Goal: Check status: Check status

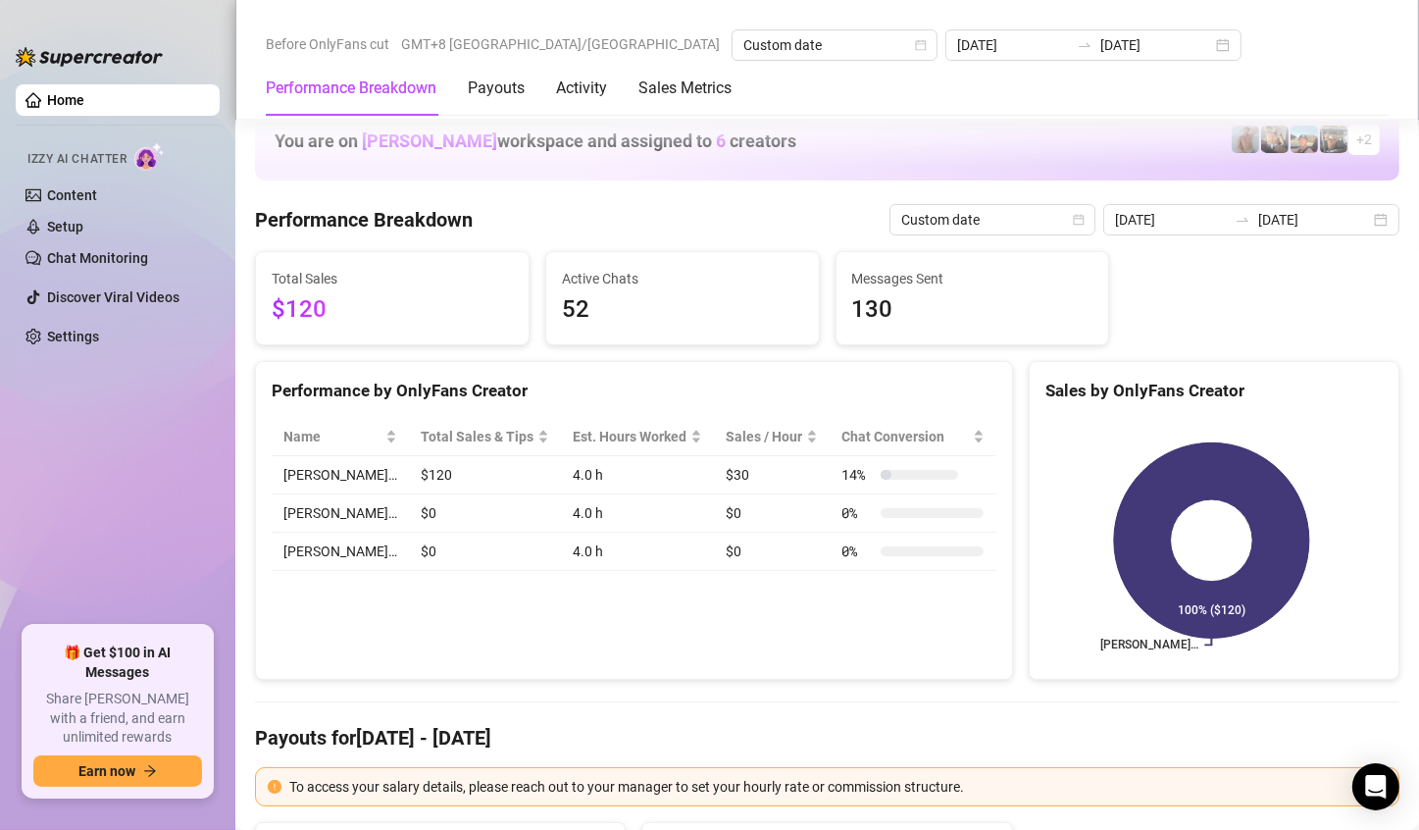
scroll to position [981, 0]
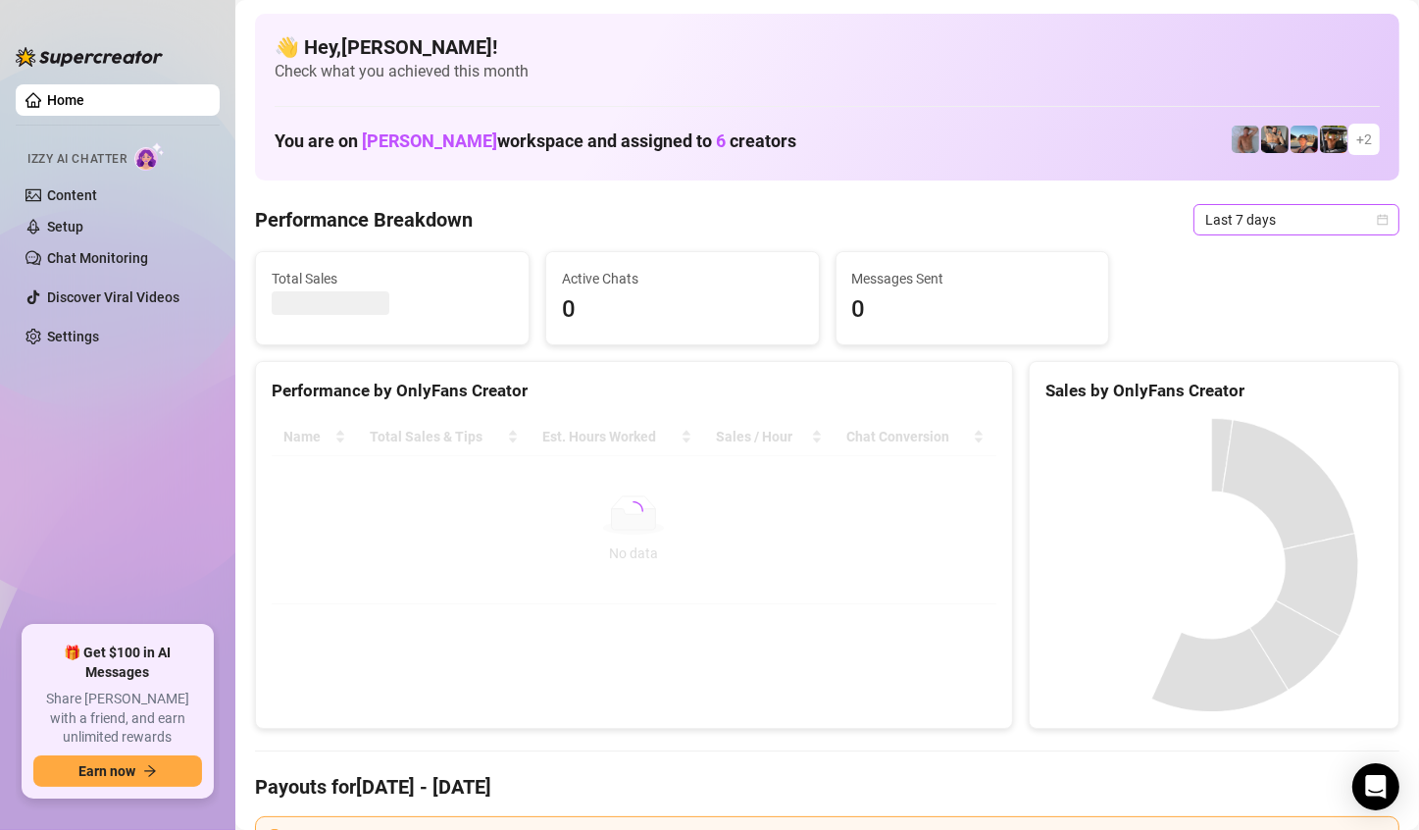
click at [1314, 220] on span "Last 7 days" at bounding box center [1296, 219] width 182 height 29
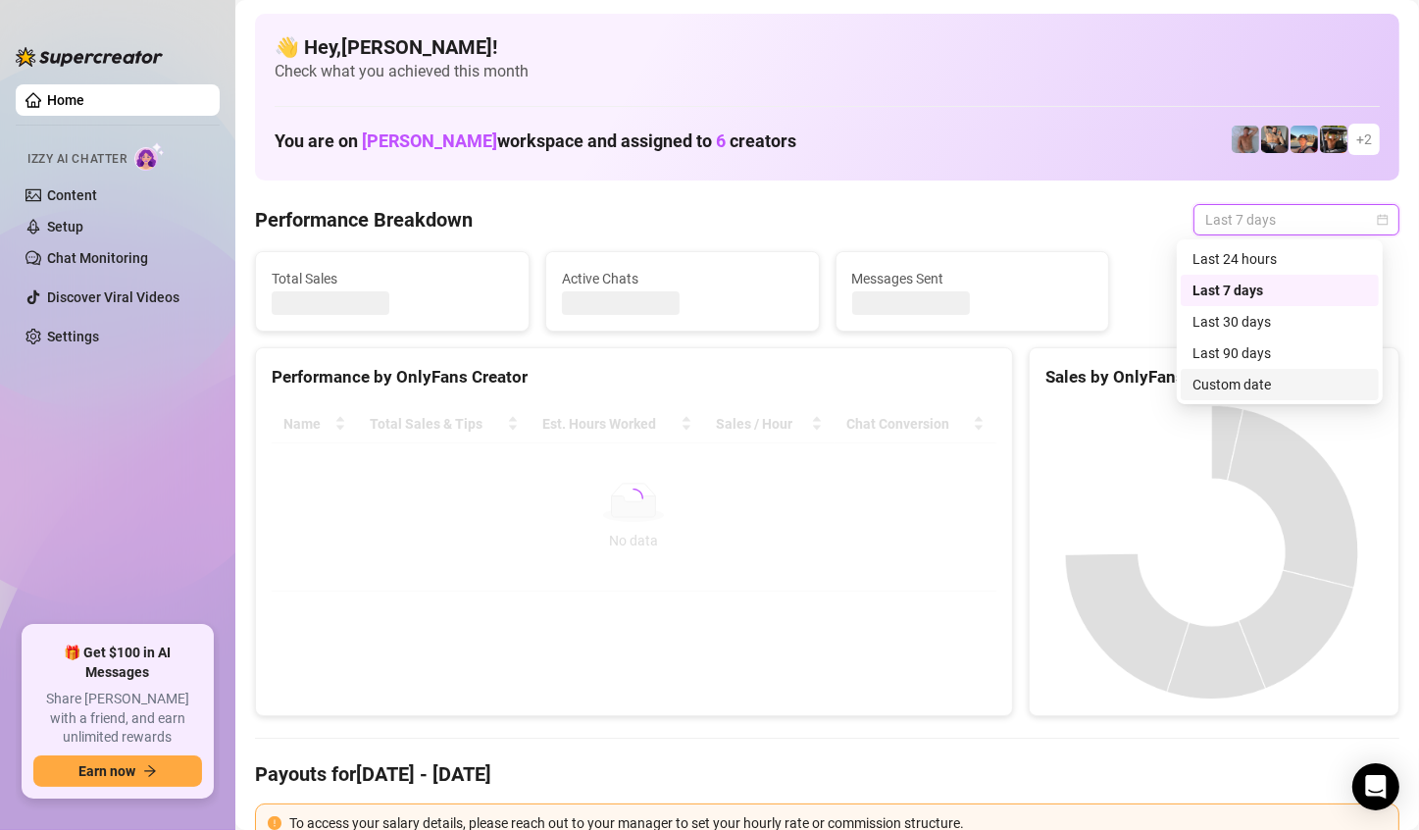
click at [1216, 382] on div "Custom date" at bounding box center [1280, 385] width 175 height 22
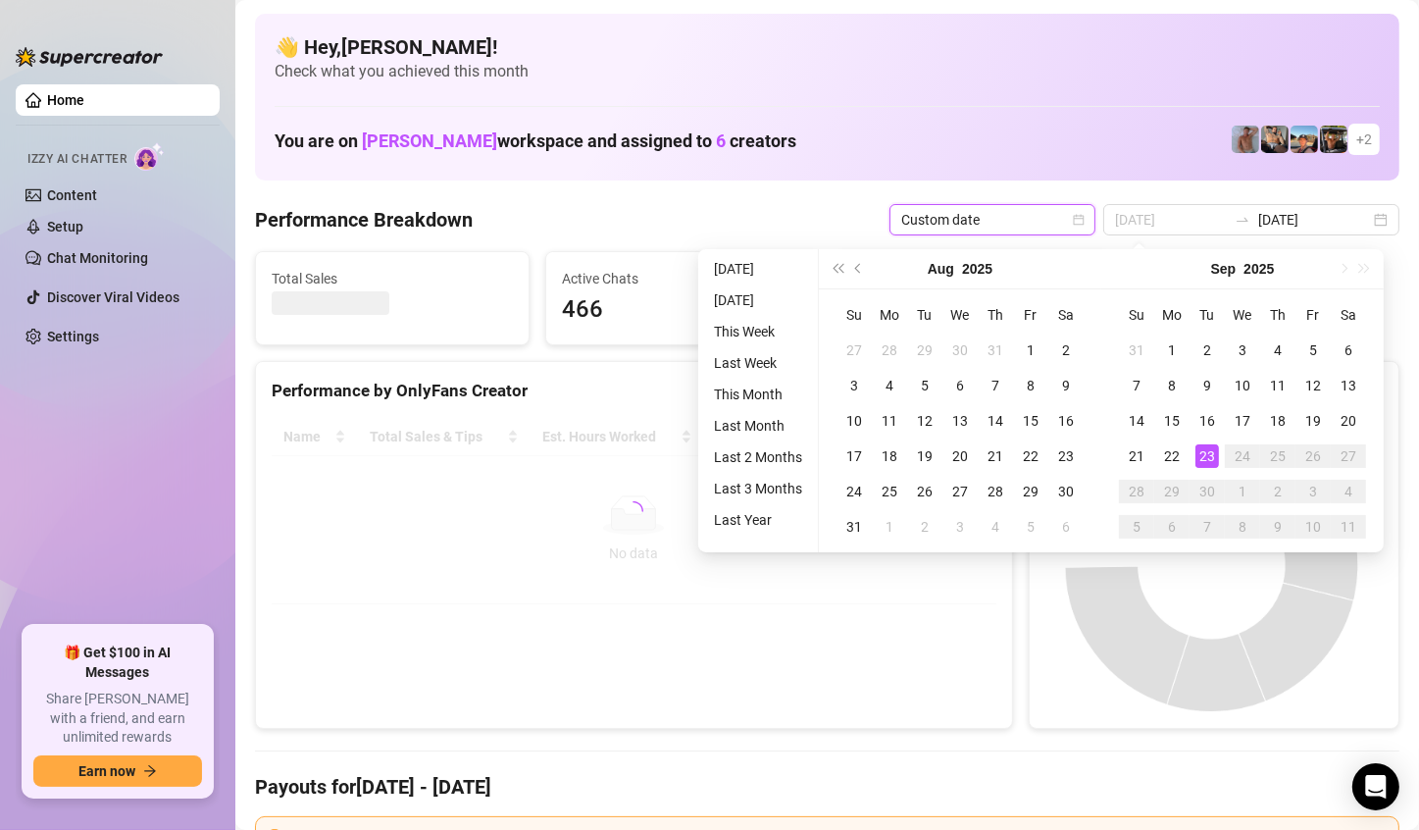
type input "[DATE]"
click at [1203, 454] on div "23" at bounding box center [1208, 456] width 24 height 24
click at [1203, 454] on canvas at bounding box center [1212, 565] width 333 height 294
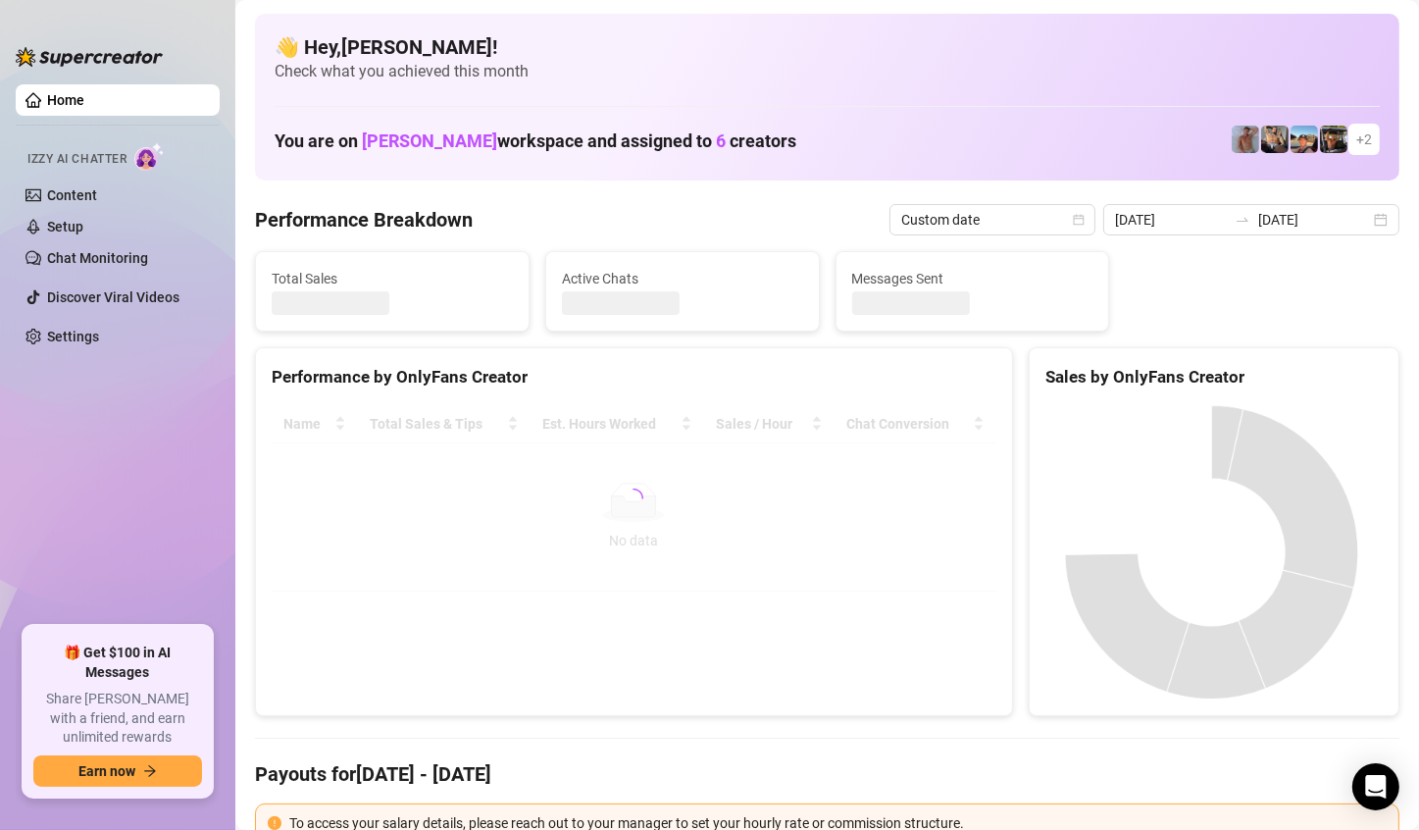
type input "[DATE]"
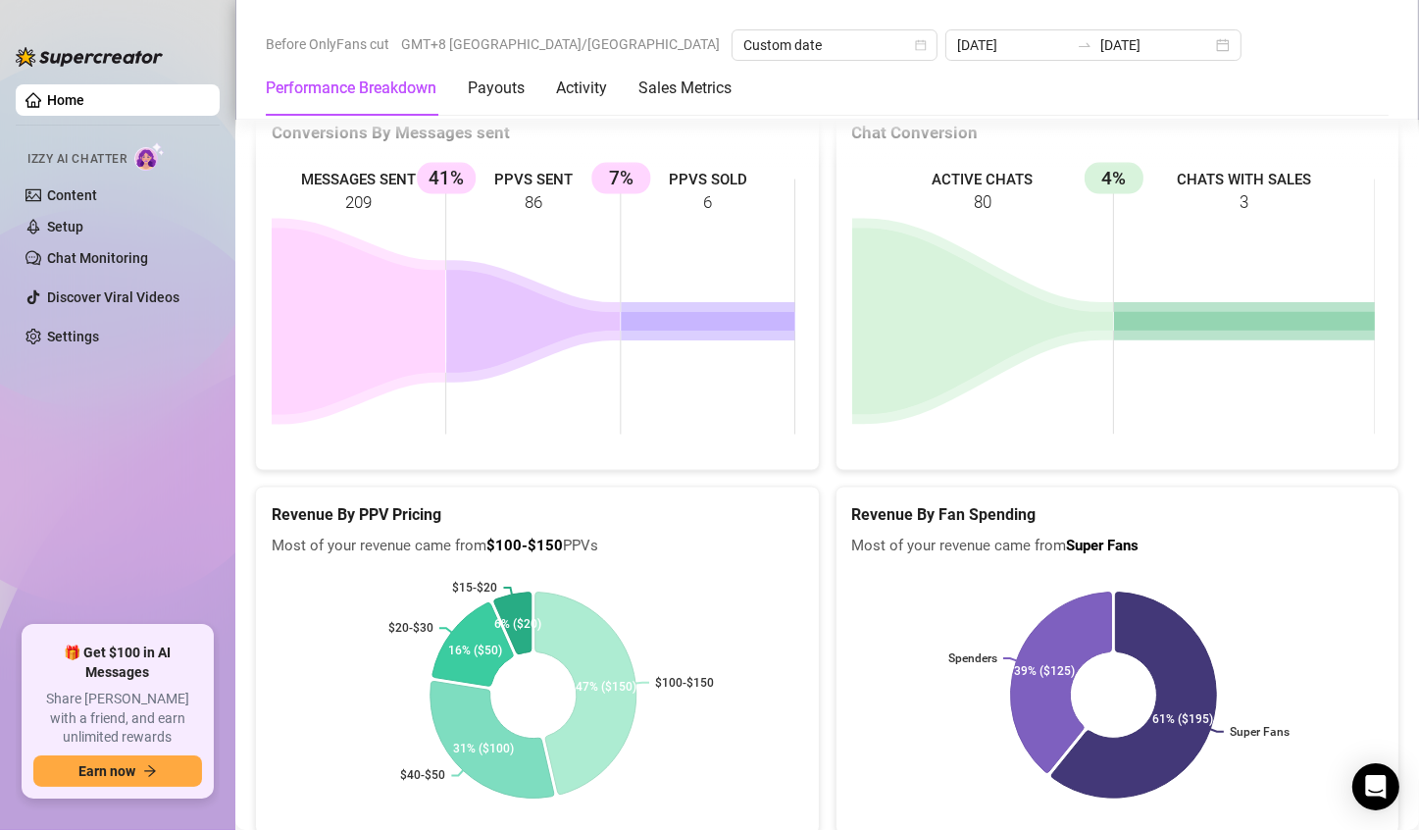
scroll to position [2824, 0]
